Goal: Transaction & Acquisition: Purchase product/service

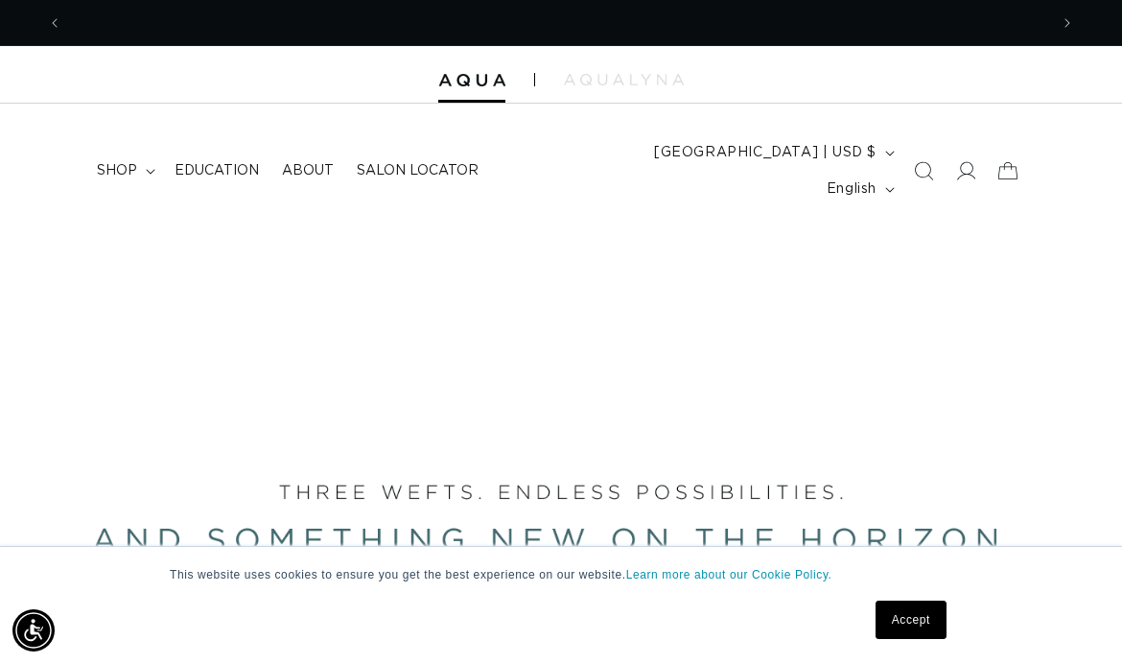
scroll to position [0, 1972]
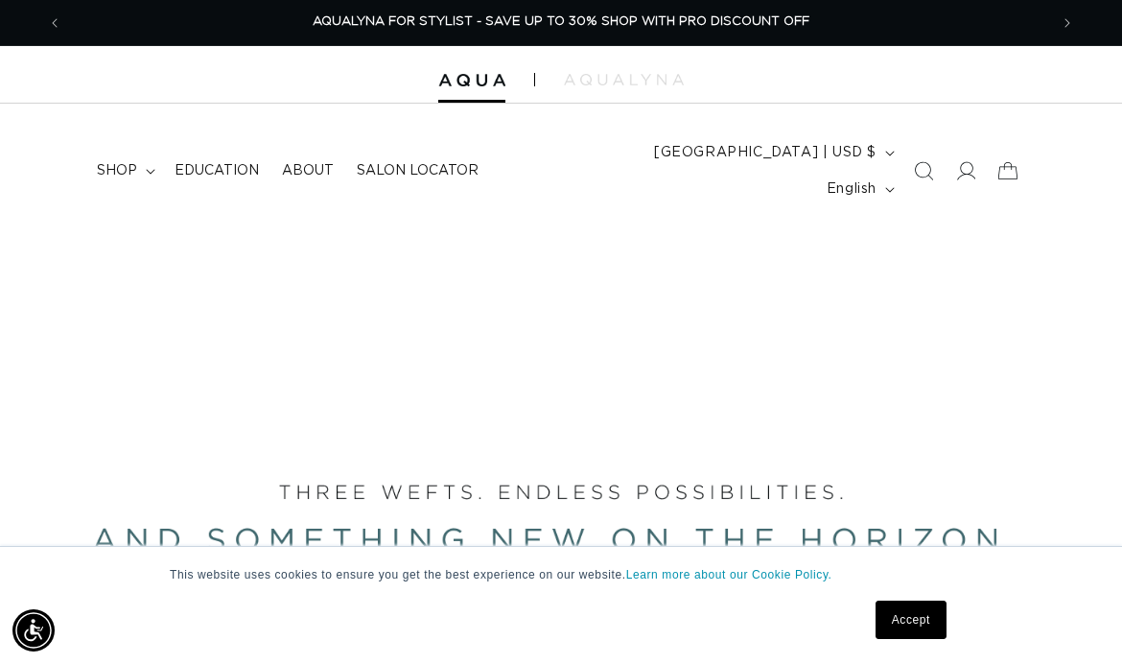
click at [914, 621] on link "Accept" at bounding box center [911, 619] width 71 height 38
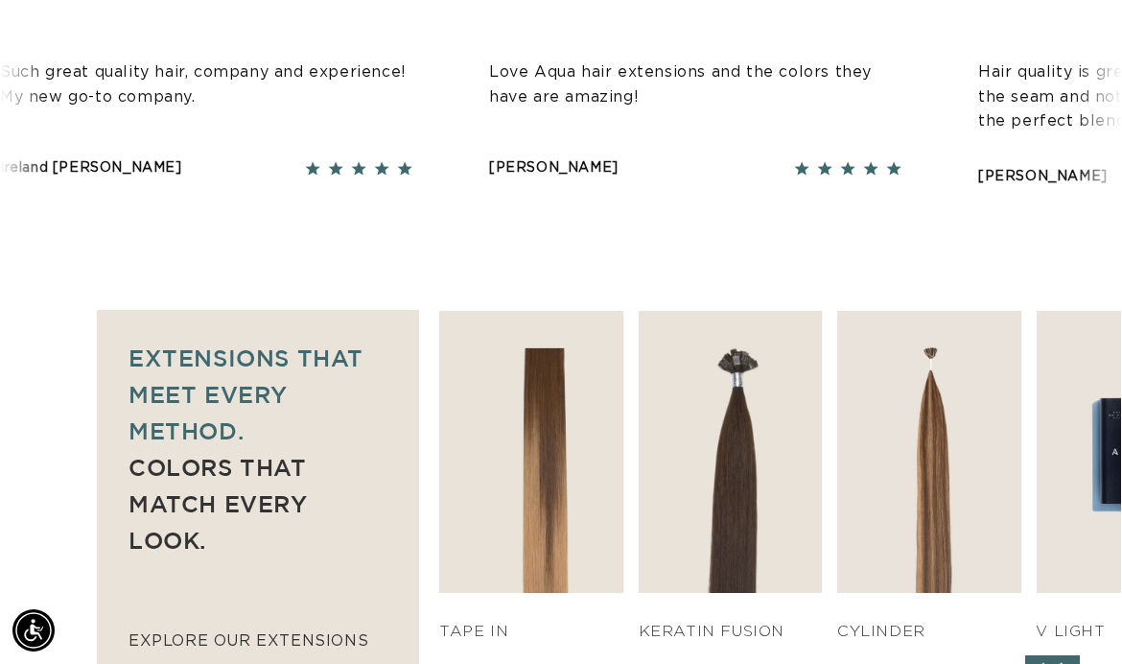
click at [737, 537] on link "SHOP NOW" at bounding box center [731, 555] width 176 height 36
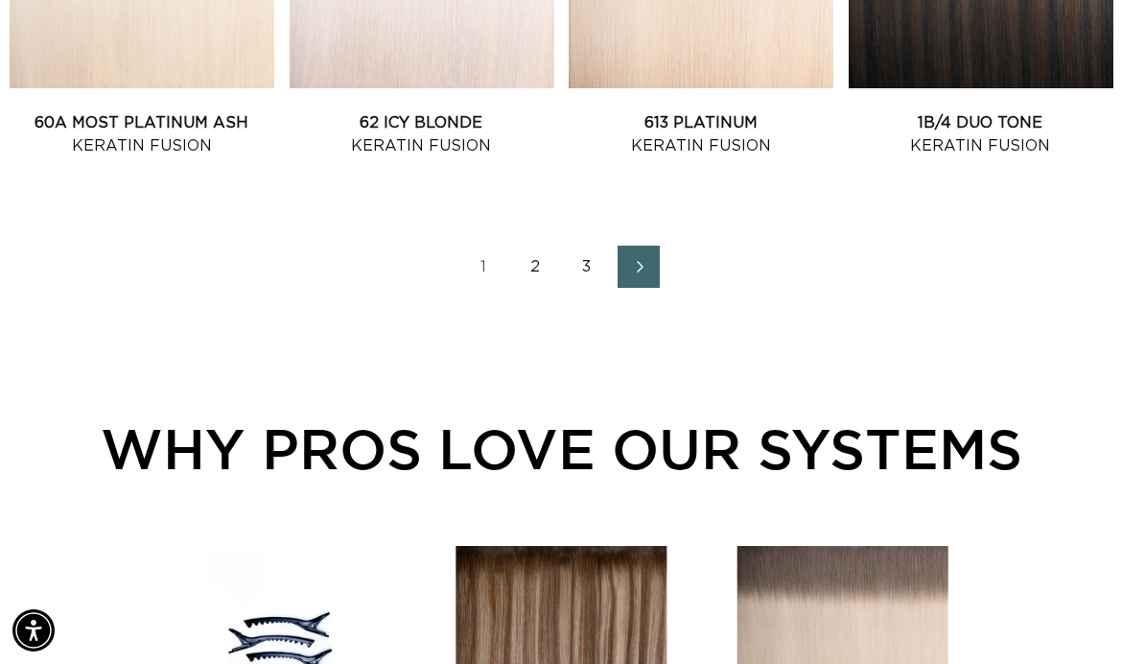
scroll to position [2423, 0]
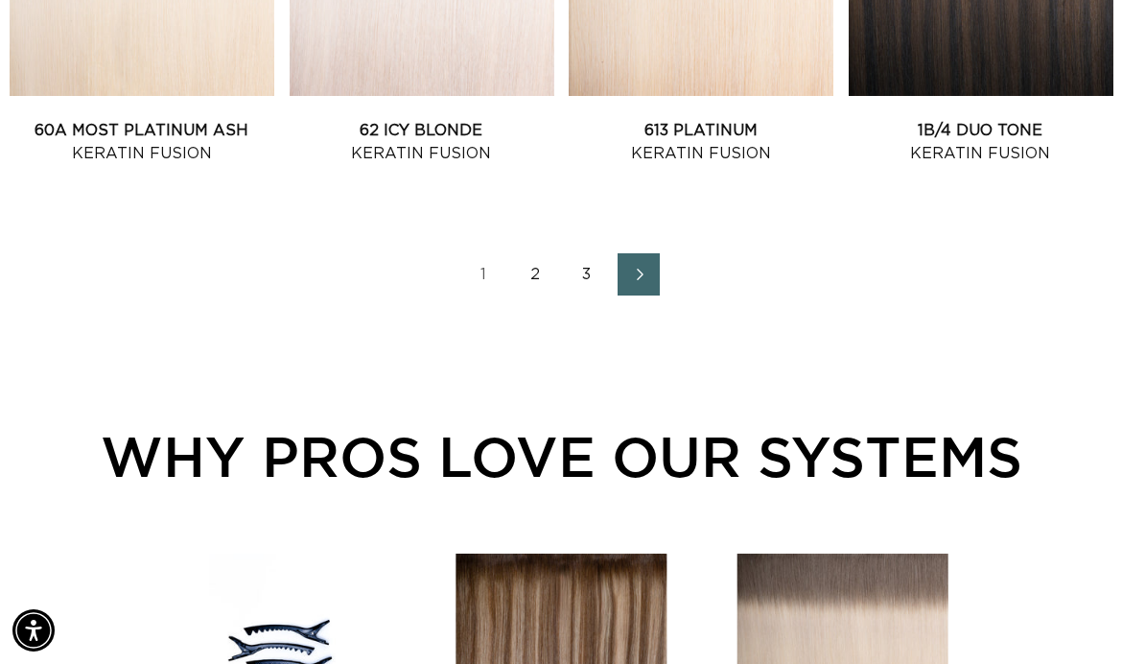
click at [532, 253] on link "2" at bounding box center [535, 274] width 42 height 42
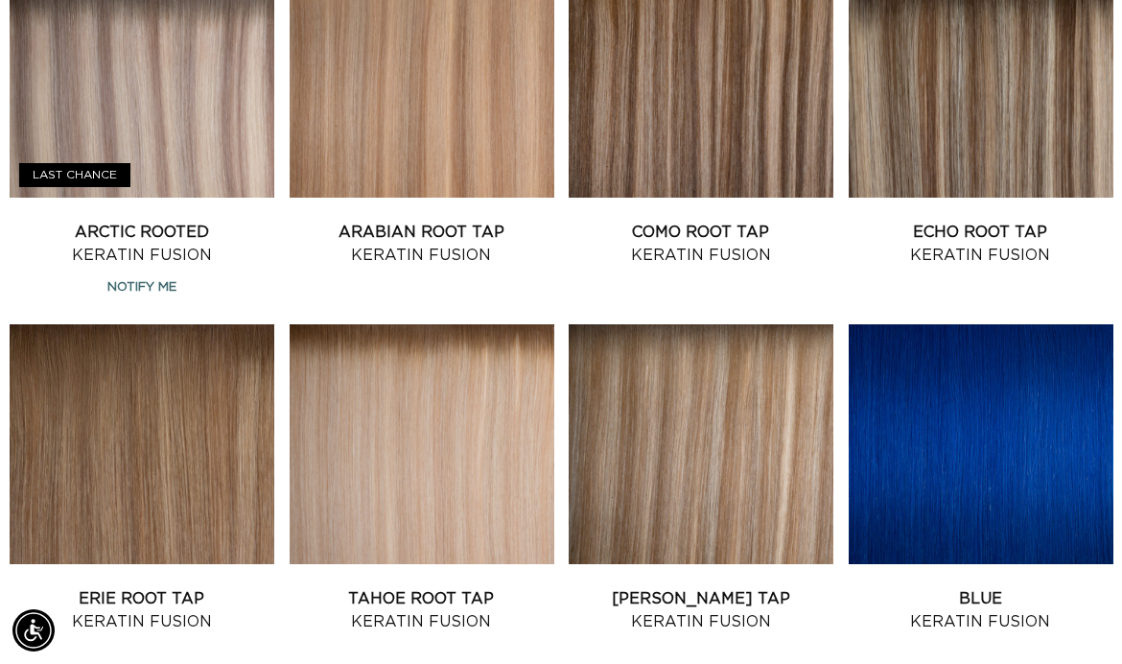
scroll to position [1958, 0]
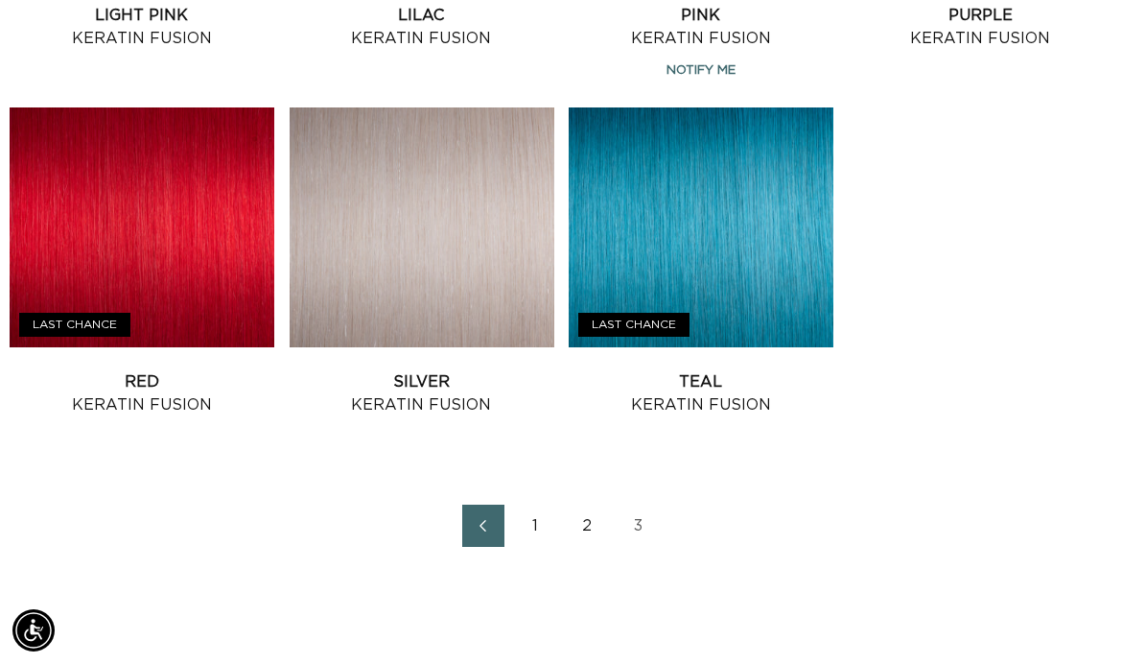
scroll to position [0, 986]
click at [541, 504] on link "1" at bounding box center [535, 525] width 42 height 42
